Goal: Find specific page/section

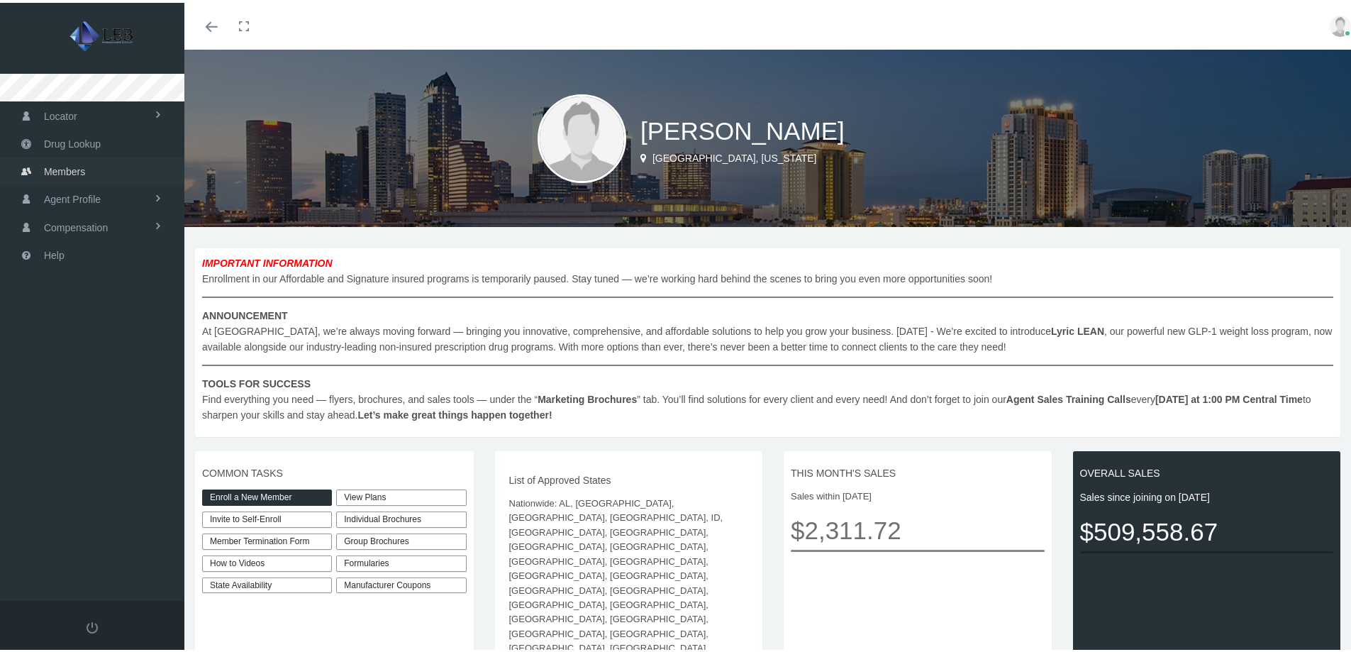
click at [60, 169] on span "Members" at bounding box center [64, 168] width 41 height 27
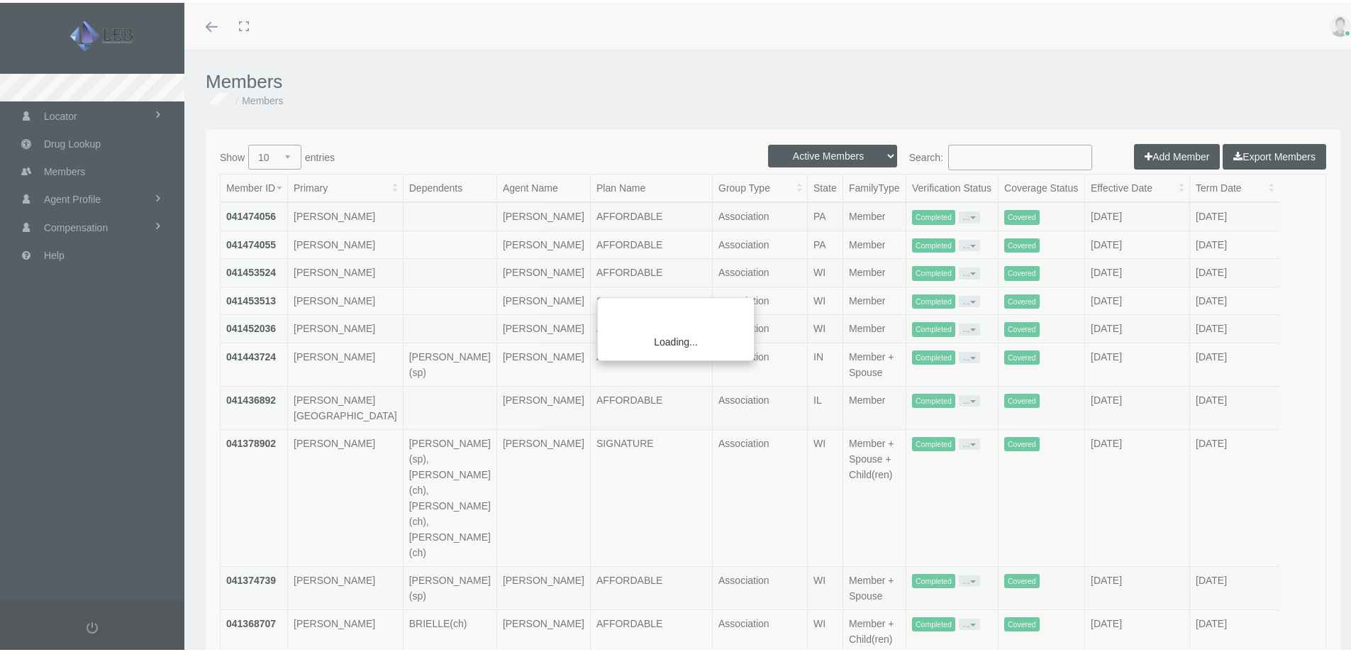
click at [993, 160] on div "Loading..." at bounding box center [675, 326] width 1351 height 652
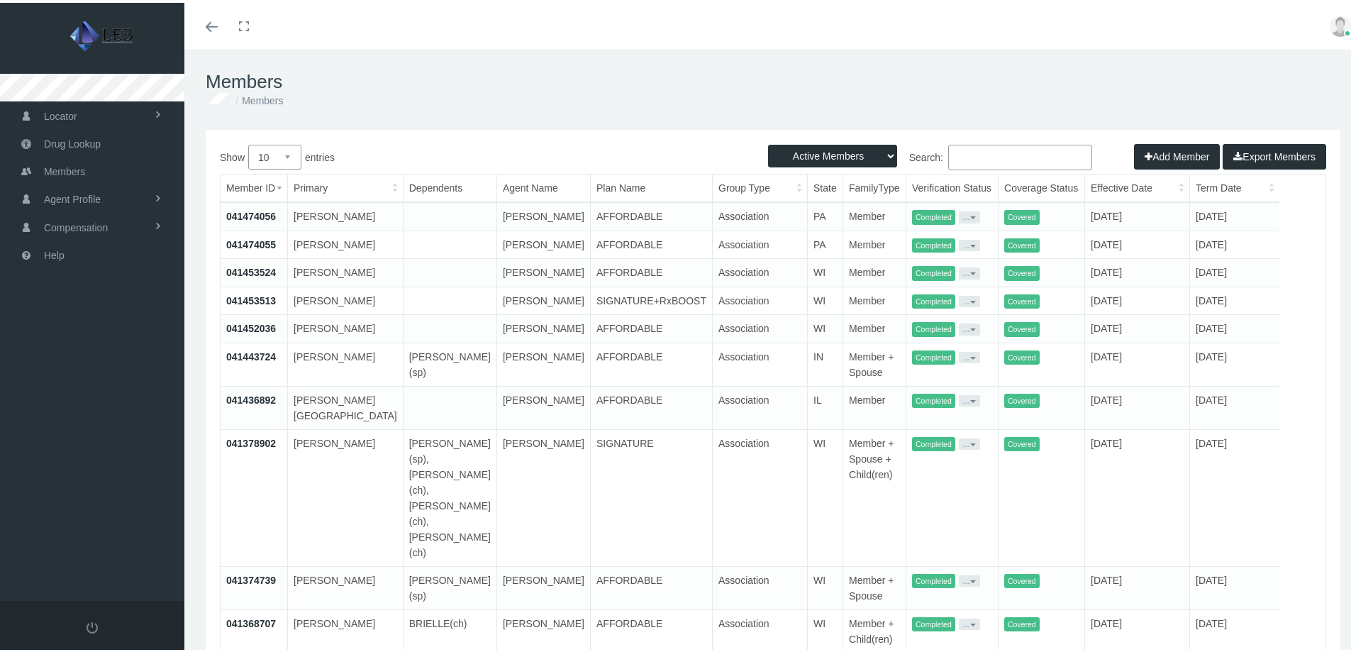
drag, startPoint x: 990, startPoint y: 160, endPoint x: 968, endPoint y: 152, distance: 23.3
click at [968, 153] on input "Search:" at bounding box center [1020, 155] width 144 height 26
paste input "Boyd"
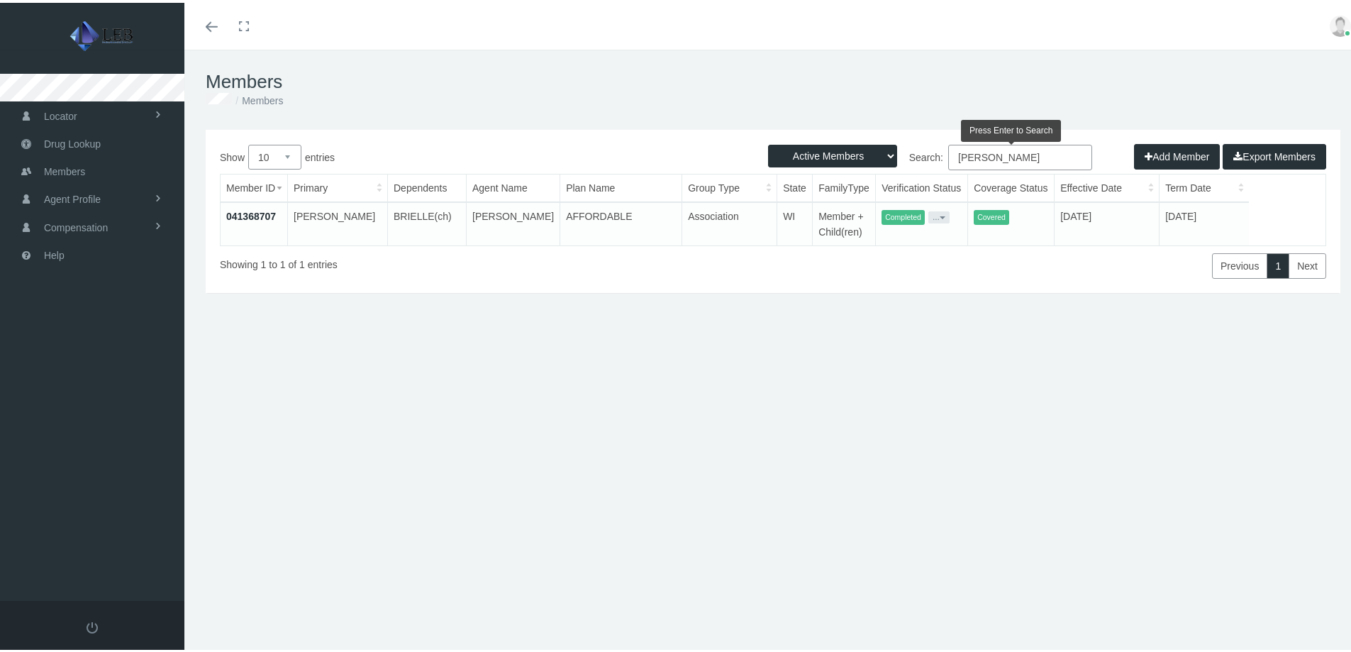
type input "Boyd"
click at [259, 220] on td "041368707" at bounding box center [253, 220] width 67 height 43
click at [252, 211] on link "041368707" at bounding box center [251, 213] width 50 height 11
